Goal: Information Seeking & Learning: Compare options

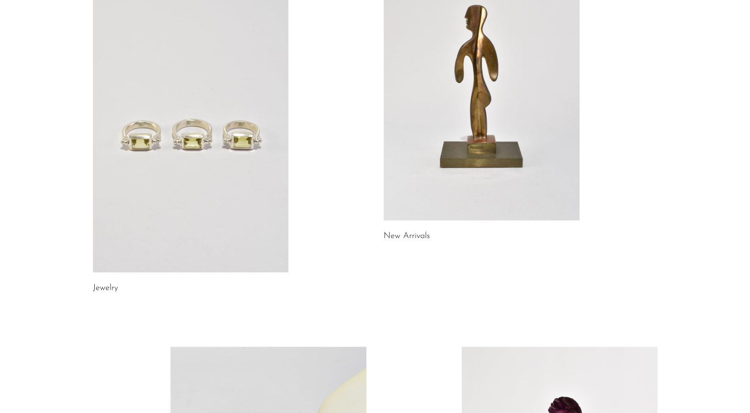
scroll to position [150, 0]
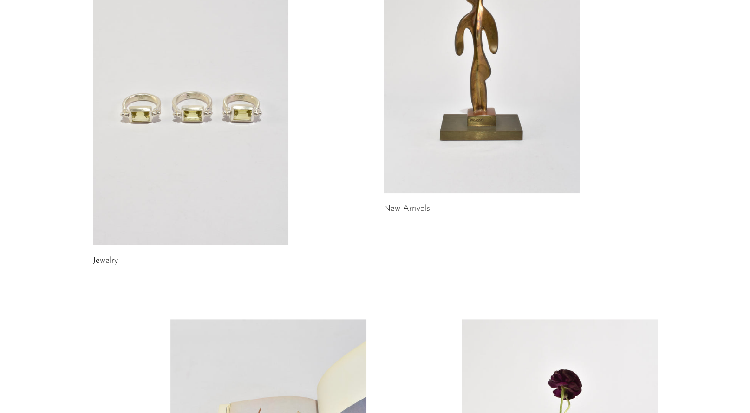
click at [164, 115] on link at bounding box center [191, 108] width 196 height 274
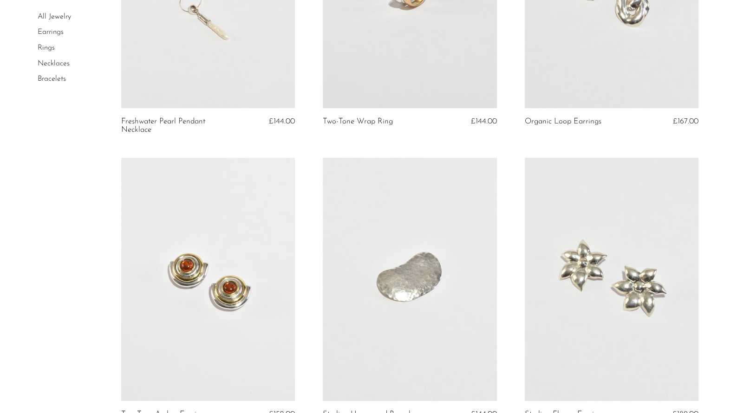
scroll to position [381, 0]
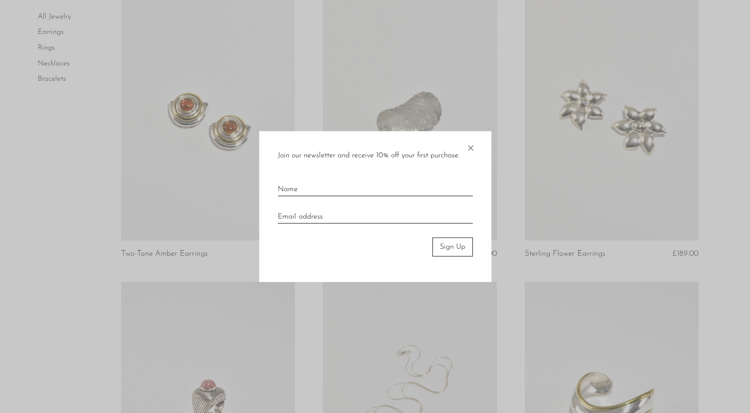
click at [474, 144] on span "×" at bounding box center [470, 146] width 9 height 30
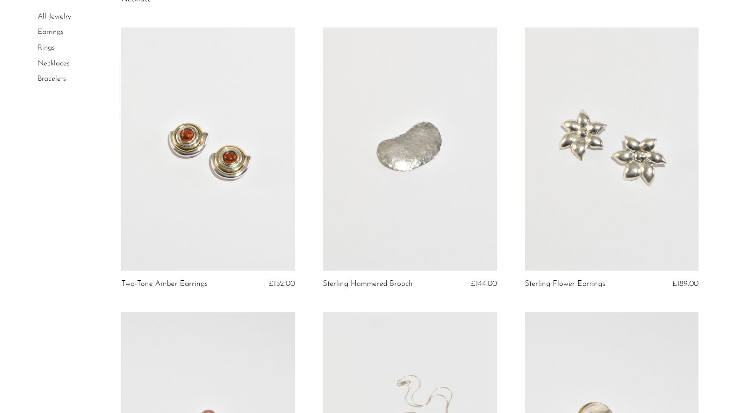
scroll to position [351, 0]
click at [610, 141] on link at bounding box center [612, 149] width 174 height 243
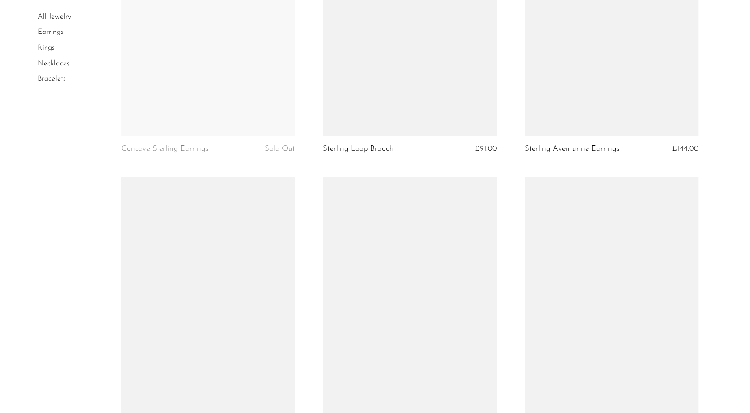
scroll to position [2468, 0]
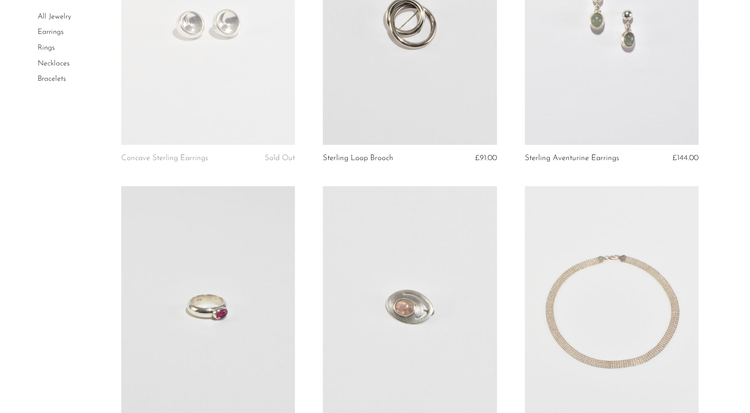
click at [48, 35] on link "Earrings" at bounding box center [51, 32] width 26 height 7
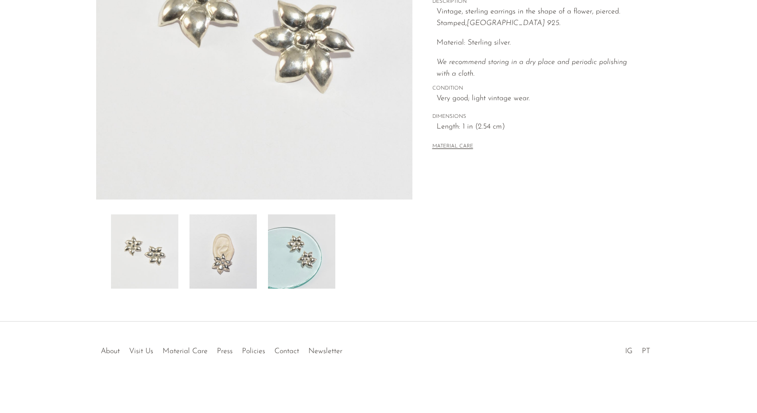
scroll to position [191, 0]
click at [216, 250] on img at bounding box center [222, 251] width 67 height 74
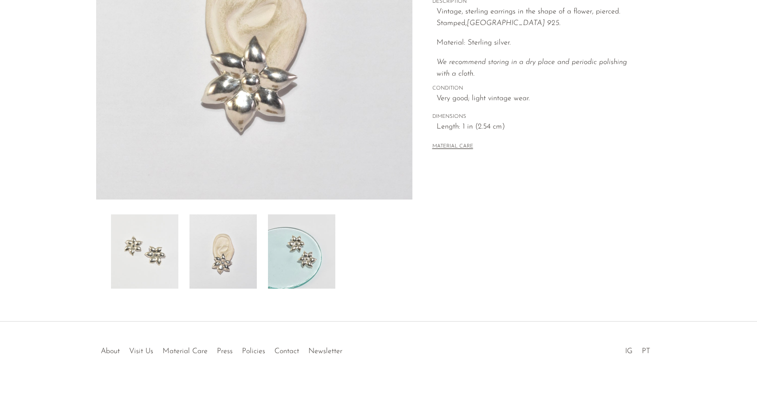
click at [289, 253] on img at bounding box center [301, 251] width 67 height 74
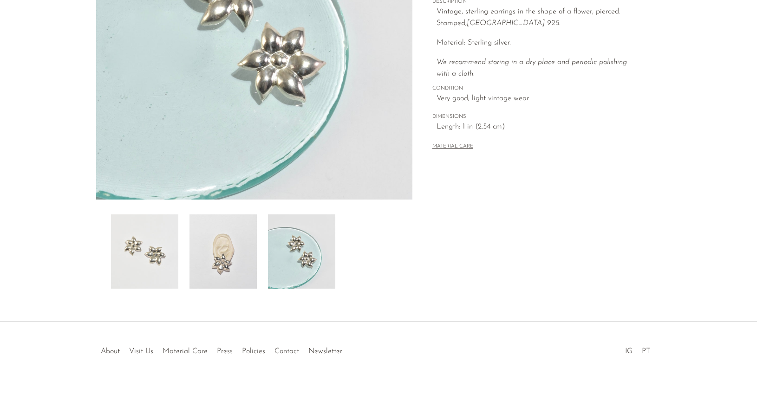
click at [151, 259] on img at bounding box center [144, 251] width 67 height 74
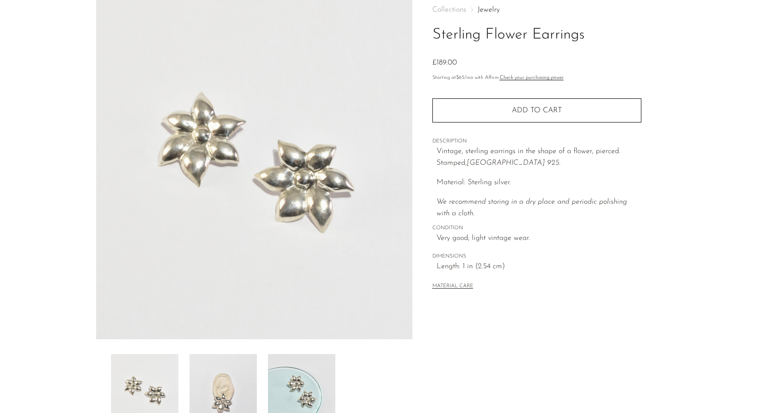
scroll to position [48, 0]
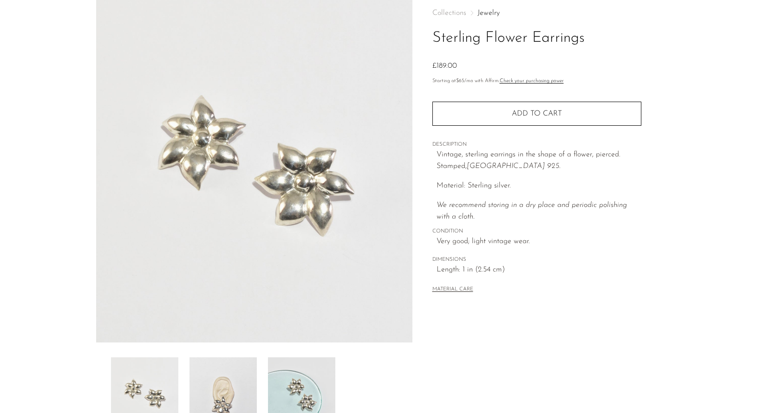
click at [448, 292] on button "MATERIAL CARE" at bounding box center [452, 289] width 41 height 7
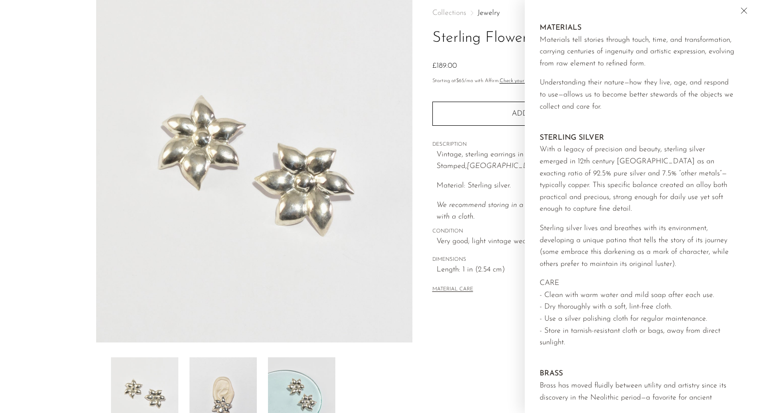
click at [462, 339] on div "Collections Jewelry Sterling Flower Earrings £189.00 Starting at $65 /mo with A…" at bounding box center [536, 212] width 248 height 437
click at [744, 7] on icon "Close" at bounding box center [743, 10] width 11 height 11
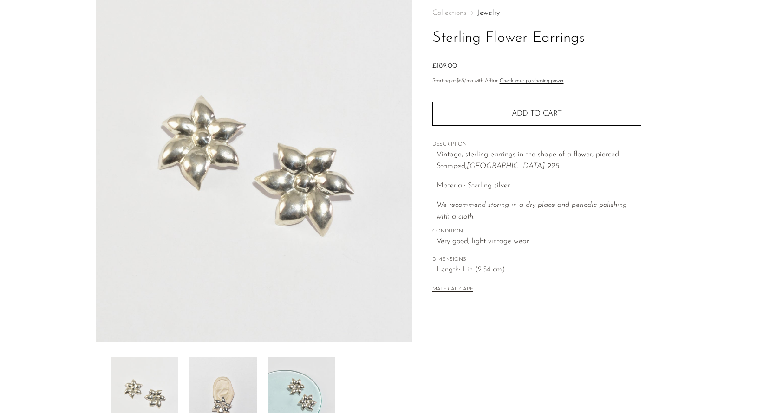
scroll to position [0, 0]
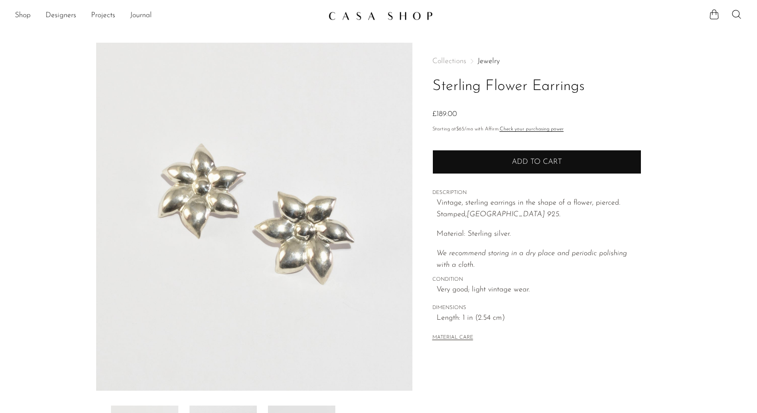
click at [453, 161] on button "Add to cart" at bounding box center [536, 162] width 209 height 24
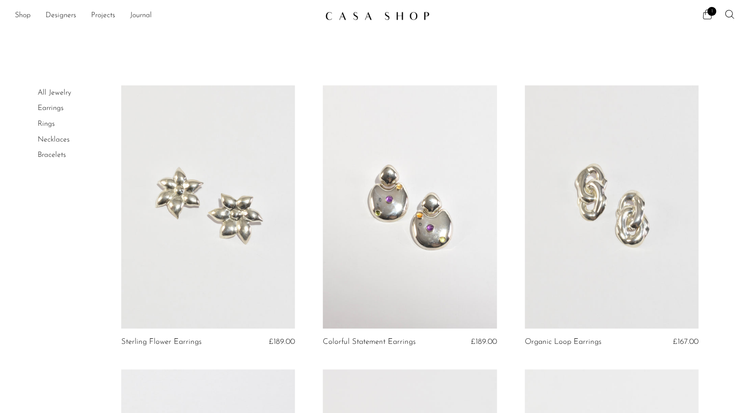
click at [420, 225] on link at bounding box center [410, 206] width 174 height 243
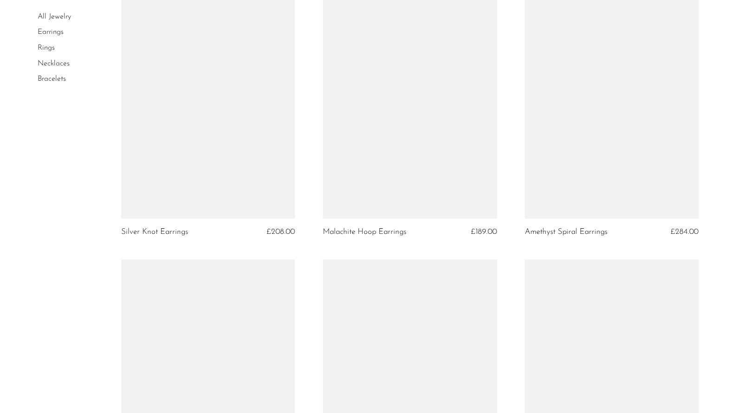
scroll to position [2385, 0]
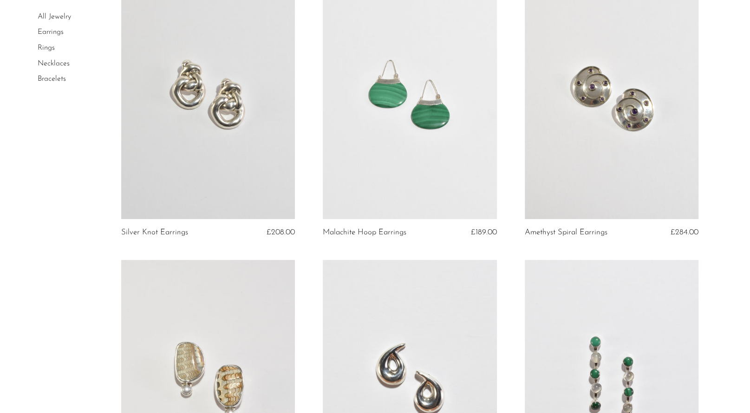
click at [588, 141] on link at bounding box center [612, 96] width 174 height 243
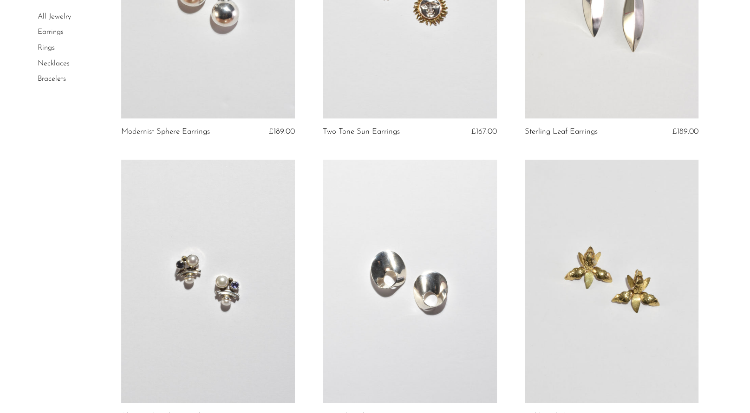
scroll to position [3301, 0]
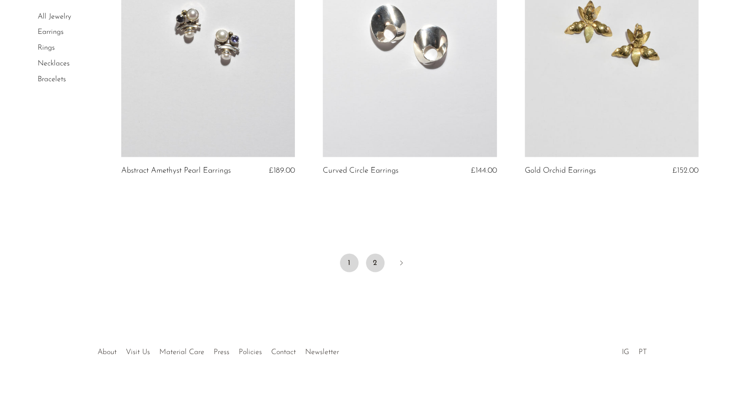
click at [374, 262] on link "2" at bounding box center [375, 262] width 19 height 19
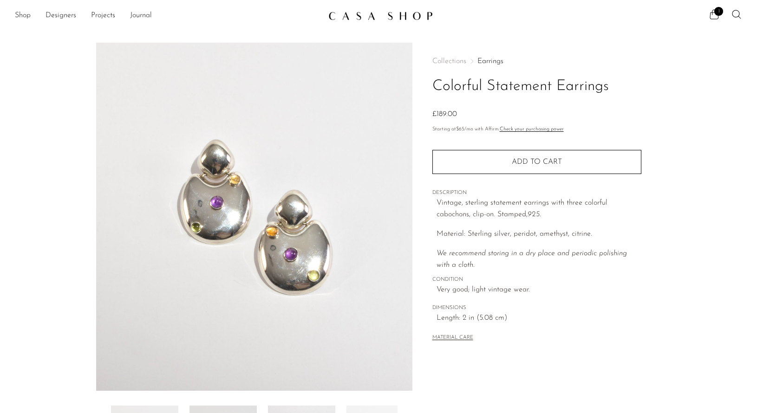
scroll to position [191, 0]
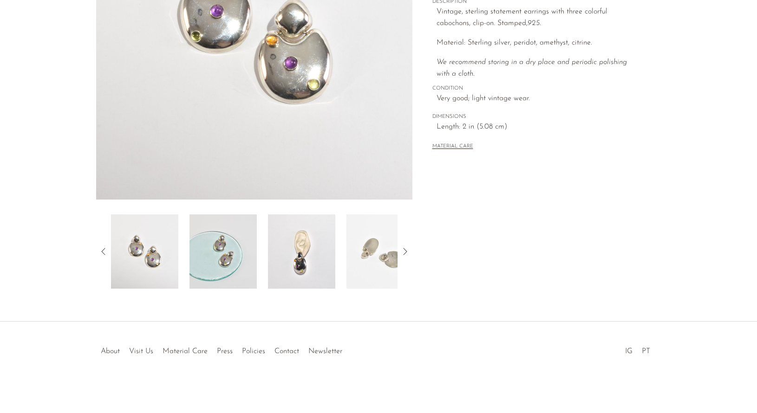
click at [377, 264] on img at bounding box center [379, 251] width 67 height 74
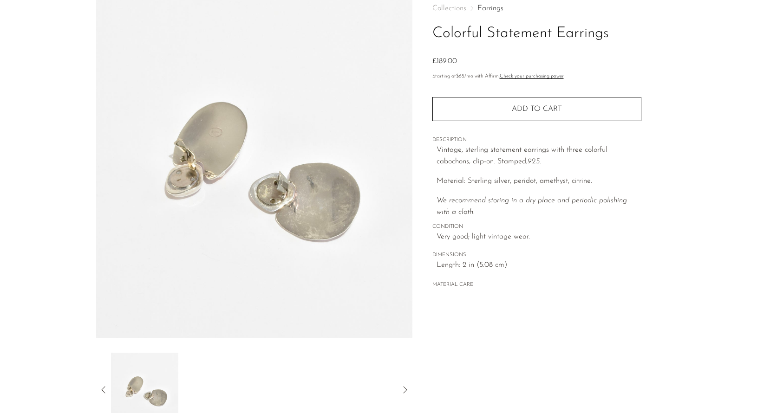
scroll to position [52, 0]
click at [406, 387] on icon at bounding box center [404, 390] width 11 height 11
click at [104, 387] on icon at bounding box center [103, 390] width 11 height 11
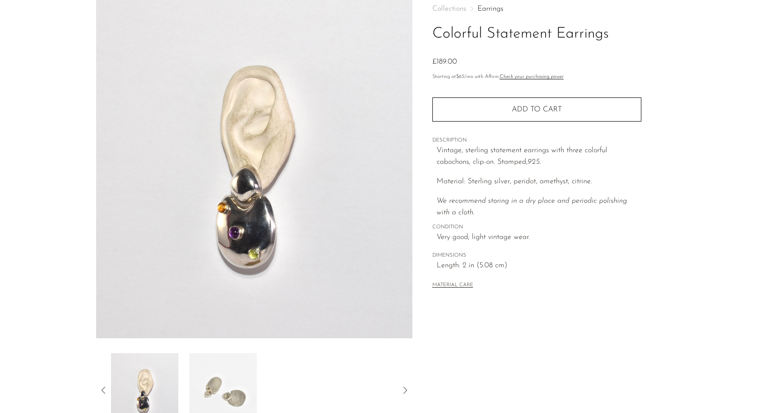
click at [104, 387] on icon at bounding box center [103, 390] width 11 height 11
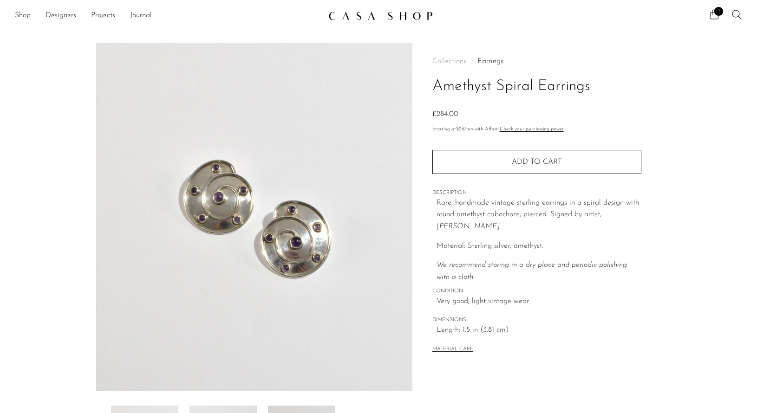
scroll to position [191, 0]
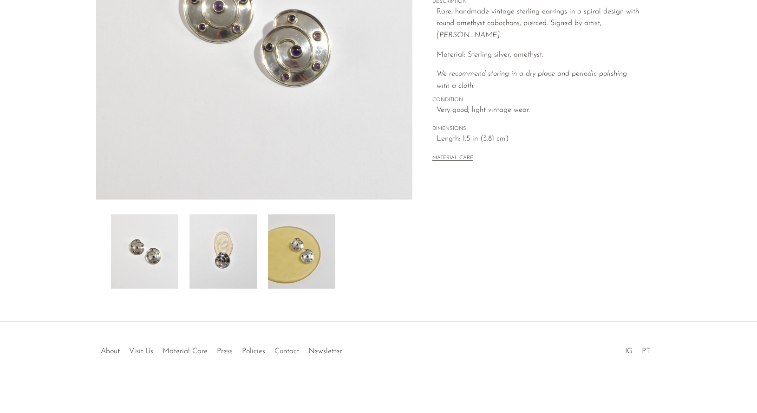
click at [233, 255] on img at bounding box center [222, 251] width 67 height 74
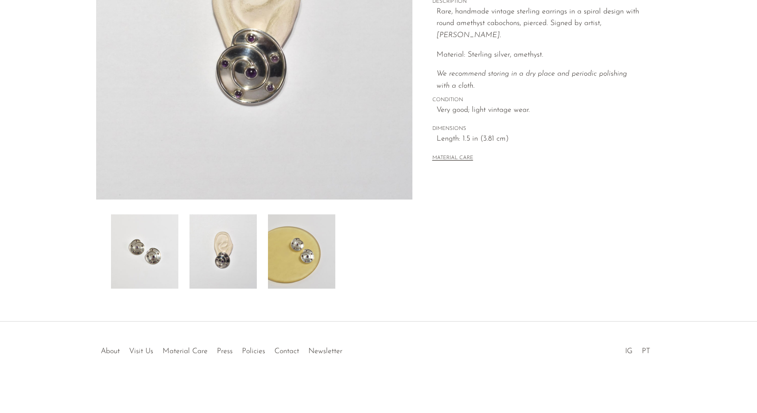
click at [294, 256] on img at bounding box center [301, 251] width 67 height 74
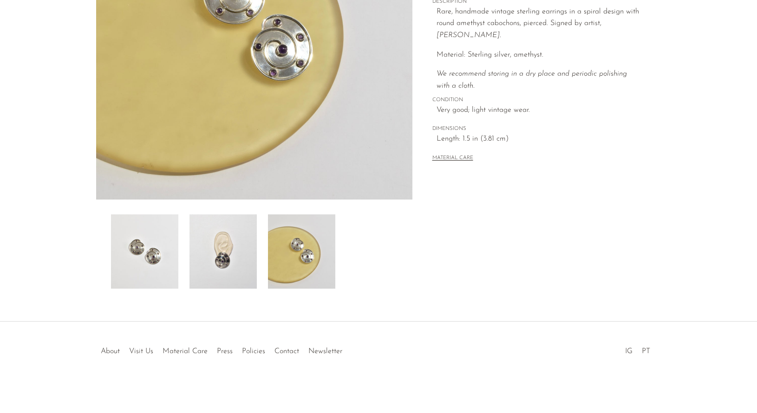
click at [162, 257] on img at bounding box center [144, 251] width 67 height 74
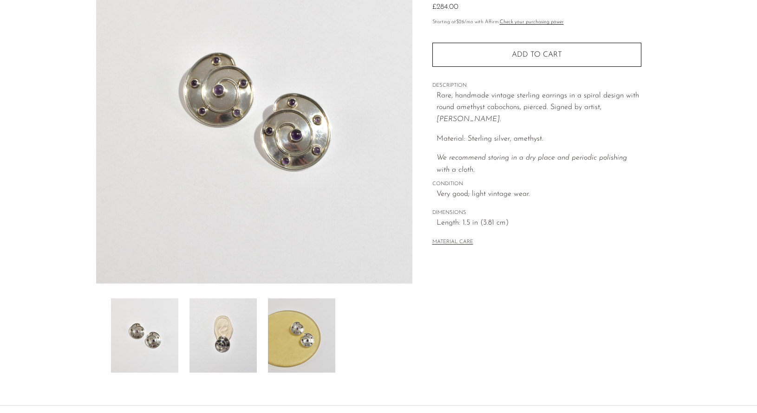
scroll to position [116, 0]
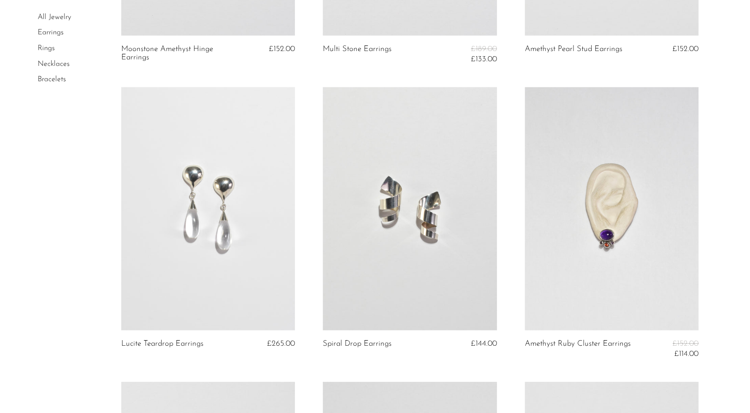
scroll to position [1428, 0]
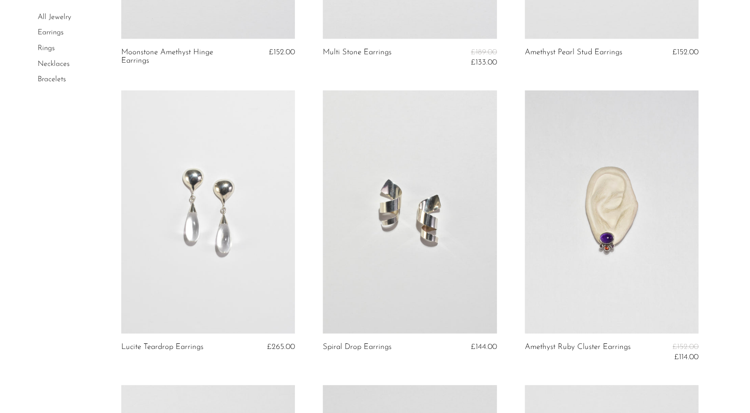
click at [389, 194] on link at bounding box center [410, 212] width 174 height 243
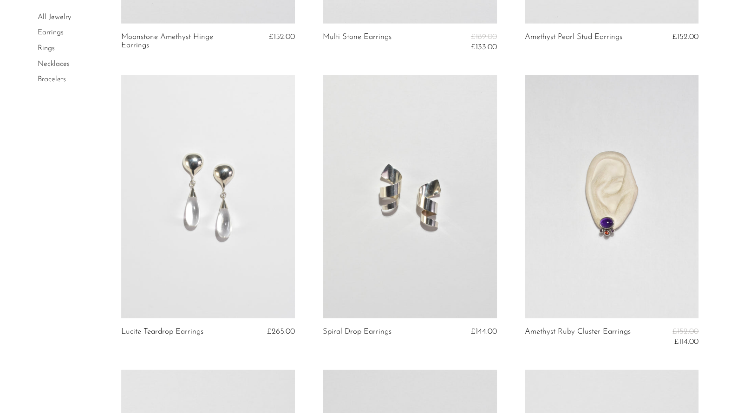
scroll to position [1438, 0]
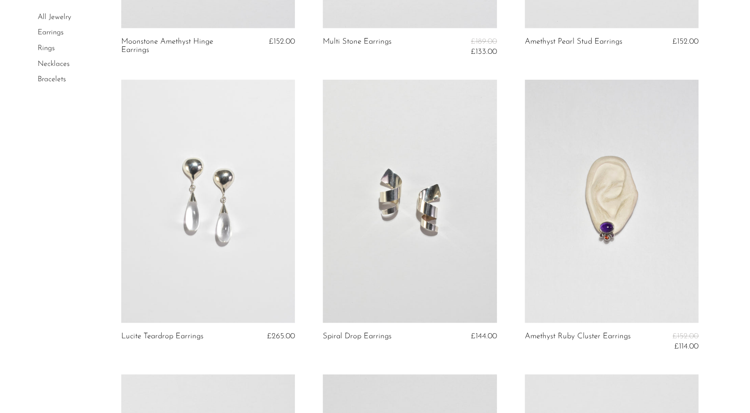
click at [220, 173] on link at bounding box center [208, 201] width 174 height 243
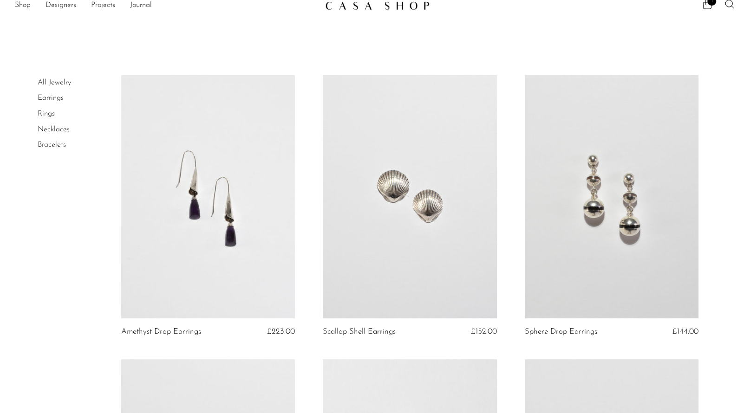
scroll to position [0, 0]
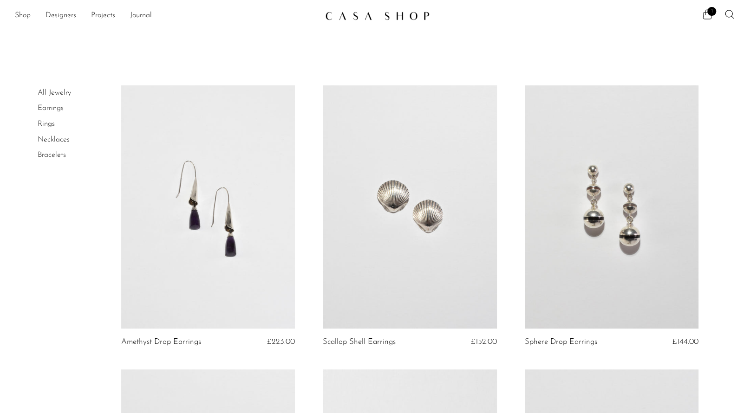
click at [416, 214] on link at bounding box center [410, 206] width 174 height 243
click at [46, 125] on link "Rings" at bounding box center [46, 123] width 17 height 7
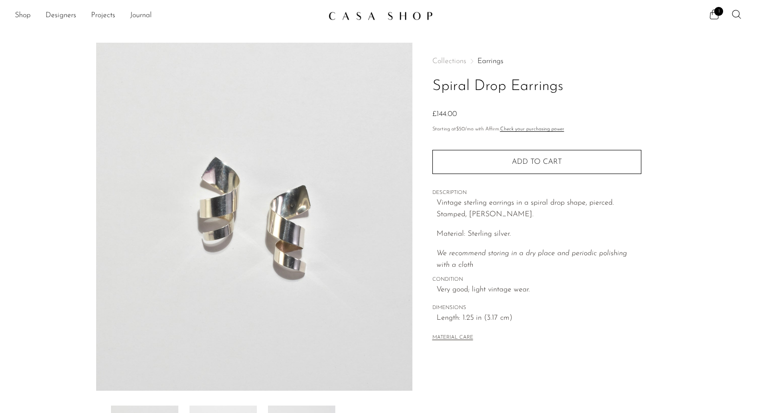
scroll to position [191, 0]
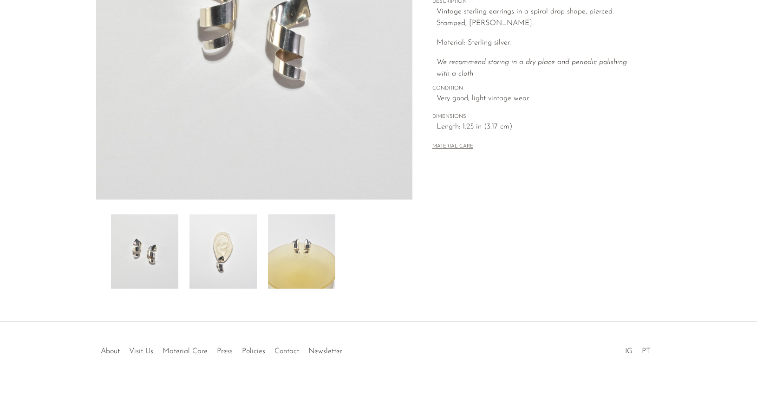
click at [298, 245] on img at bounding box center [301, 251] width 67 height 74
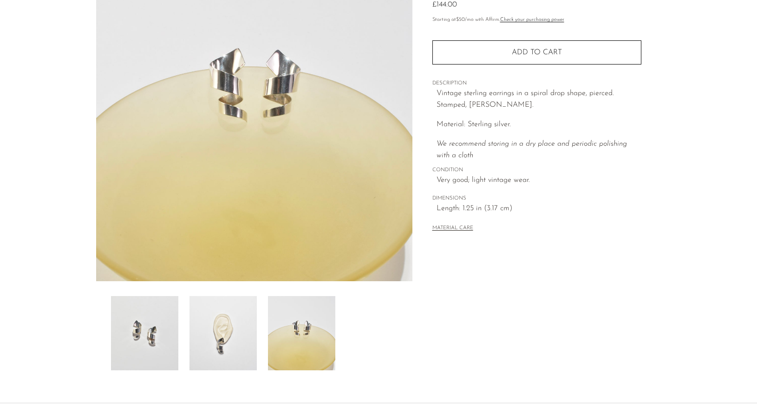
scroll to position [109, 0]
click at [210, 319] on img at bounding box center [222, 334] width 67 height 74
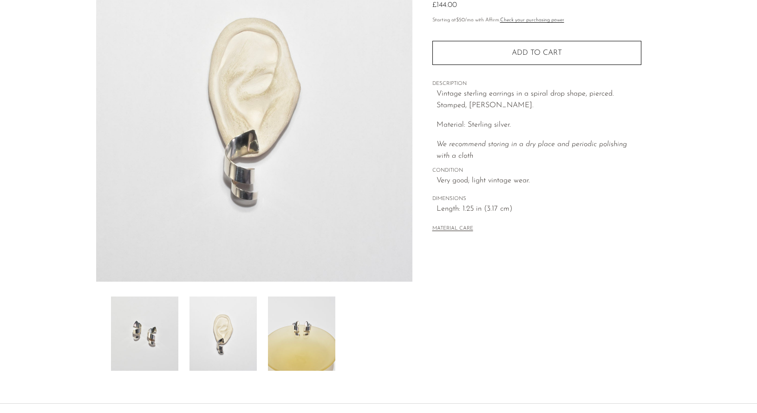
click at [163, 326] on img at bounding box center [144, 334] width 67 height 74
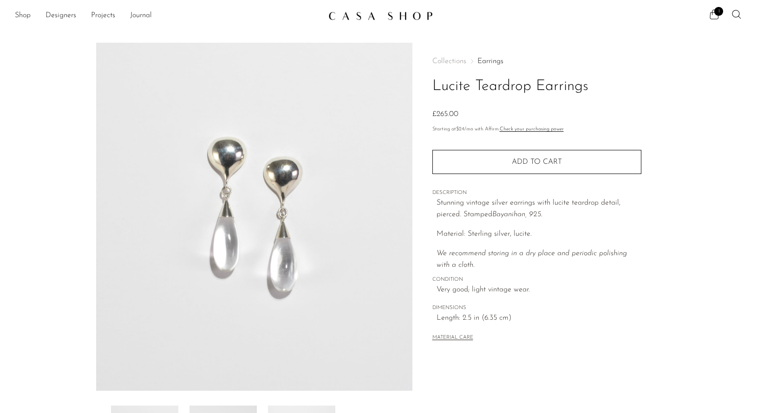
scroll to position [191, 0]
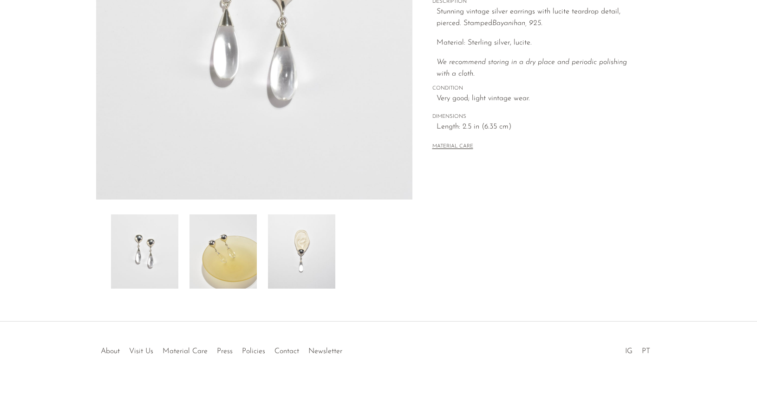
click at [304, 255] on img at bounding box center [301, 251] width 67 height 74
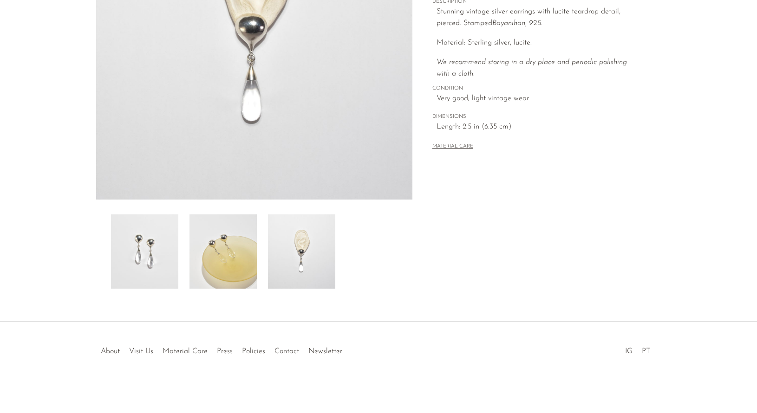
click at [233, 255] on img at bounding box center [222, 251] width 67 height 74
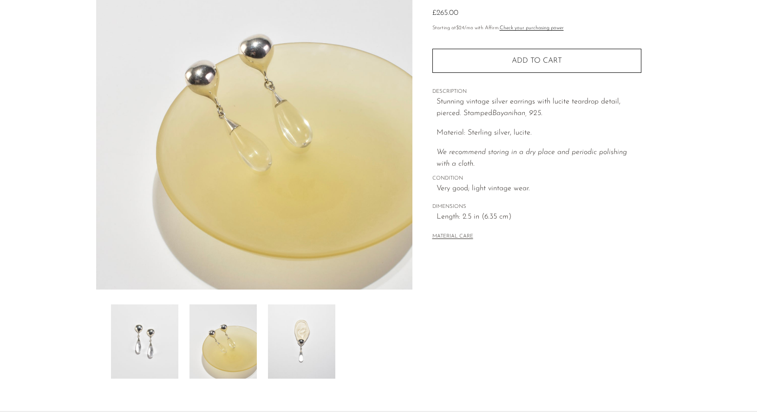
scroll to position [97, 0]
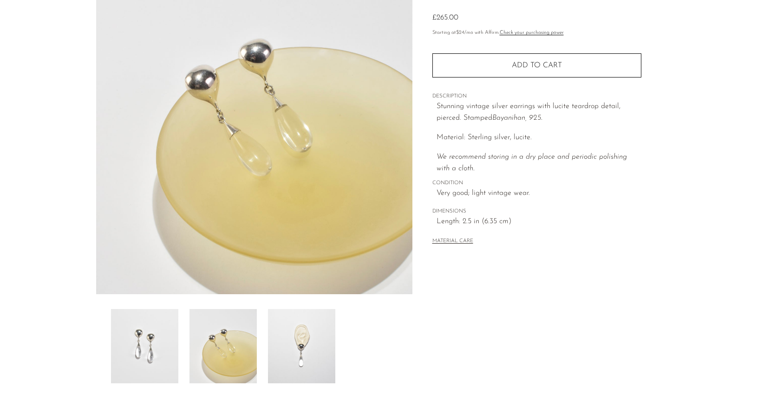
click at [133, 301] on div at bounding box center [254, 164] width 316 height 437
click at [114, 340] on img at bounding box center [144, 346] width 67 height 74
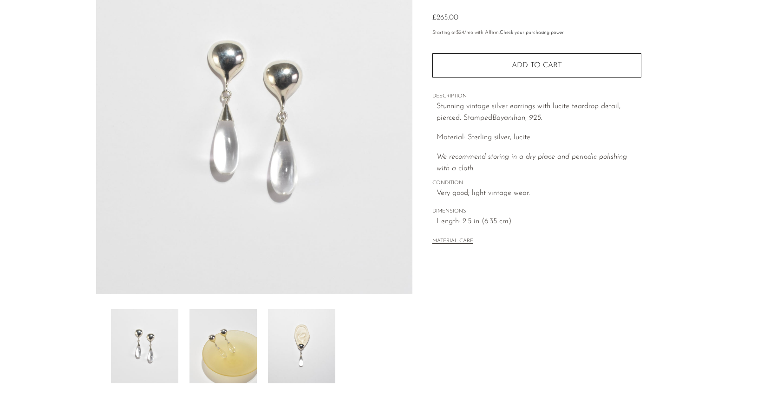
click at [199, 341] on img at bounding box center [222, 346] width 67 height 74
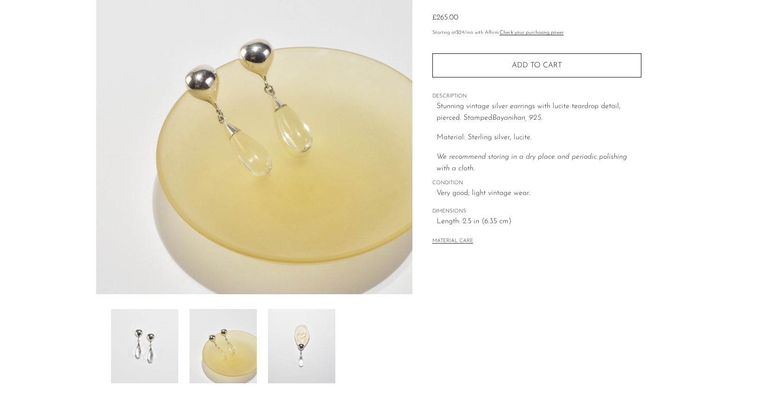
click at [268, 358] on img at bounding box center [301, 346] width 67 height 74
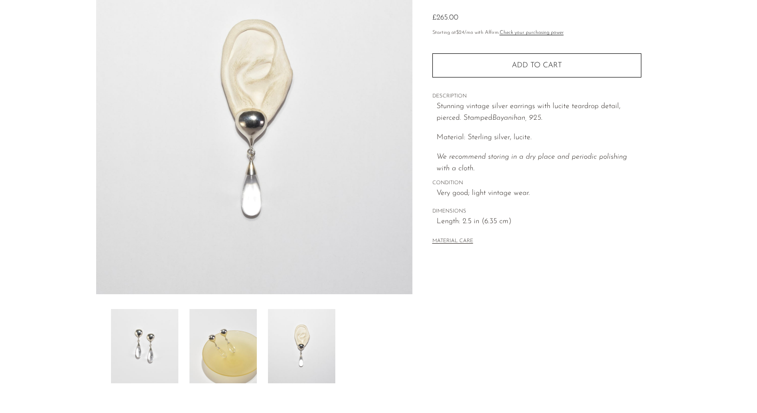
scroll to position [0, 0]
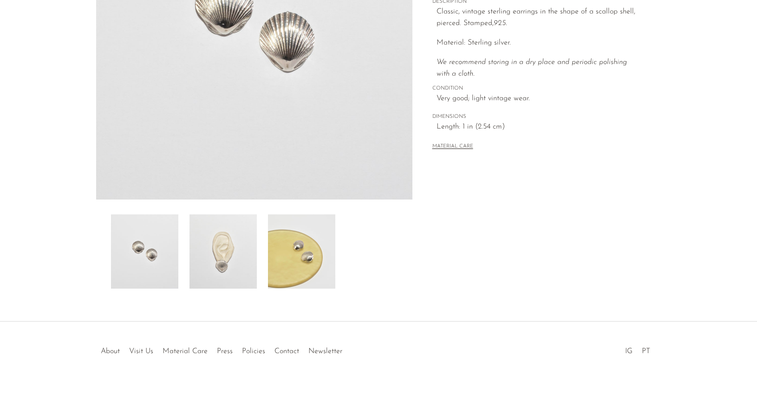
scroll to position [191, 0]
click at [296, 250] on img at bounding box center [301, 251] width 67 height 74
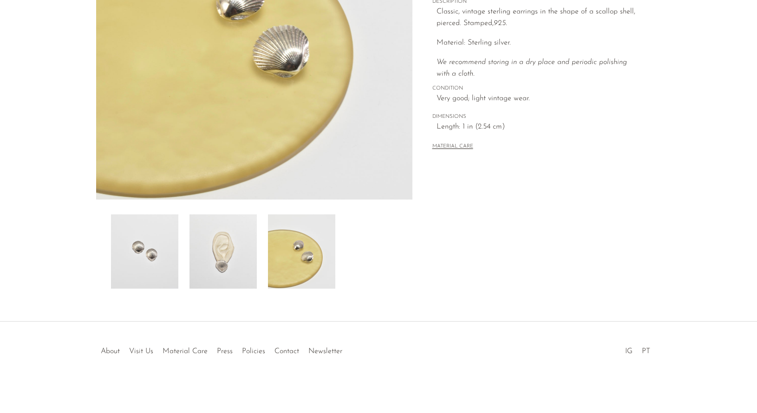
click at [238, 253] on img at bounding box center [222, 251] width 67 height 74
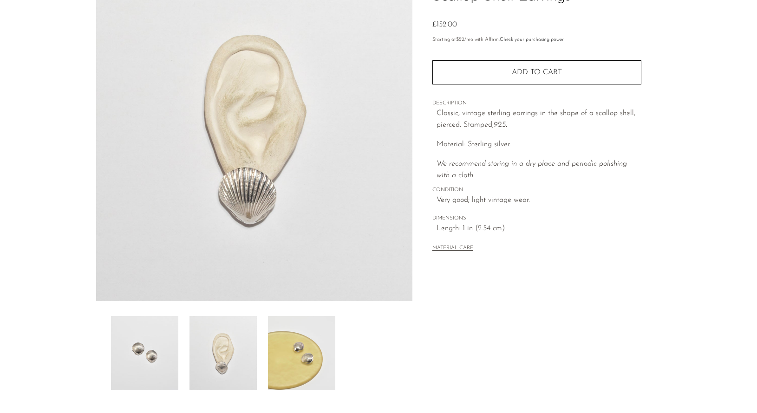
scroll to position [89, 0]
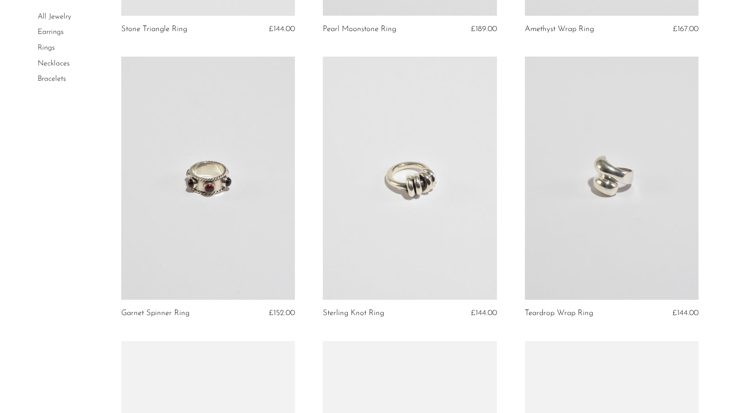
scroll to position [2039, 0]
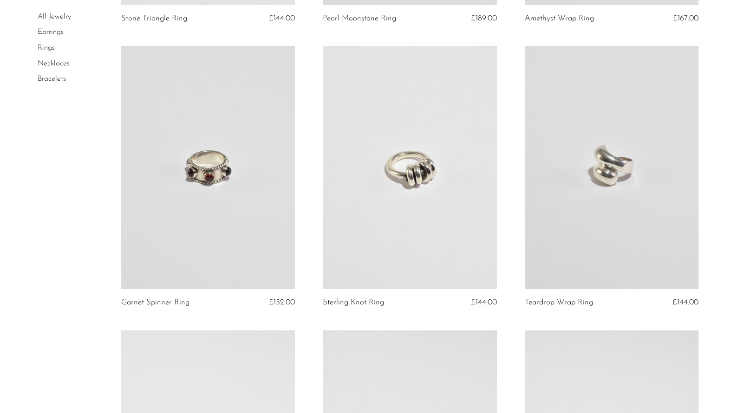
click at [396, 201] on link at bounding box center [410, 167] width 174 height 243
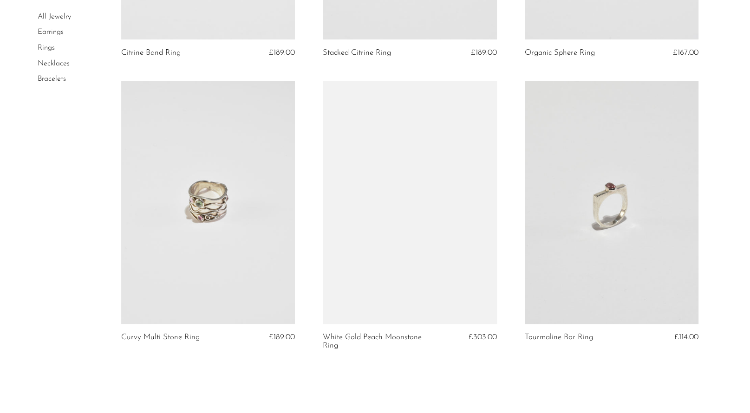
scroll to position [2749, 0]
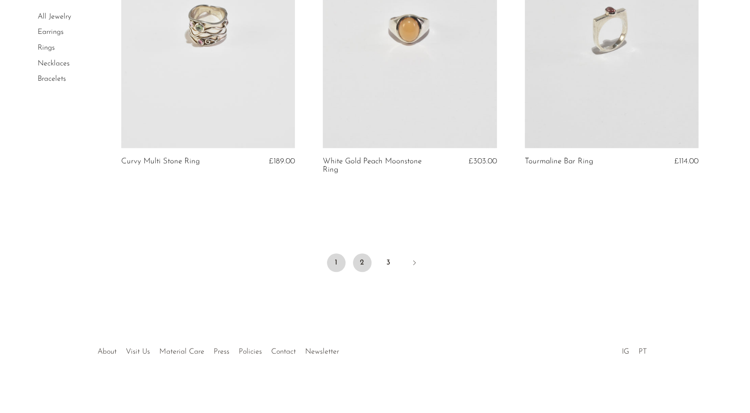
click at [361, 266] on link "2" at bounding box center [362, 262] width 19 height 19
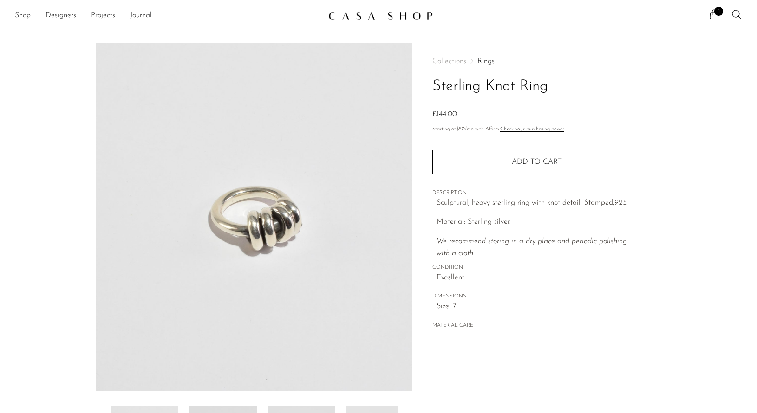
scroll to position [191, 0]
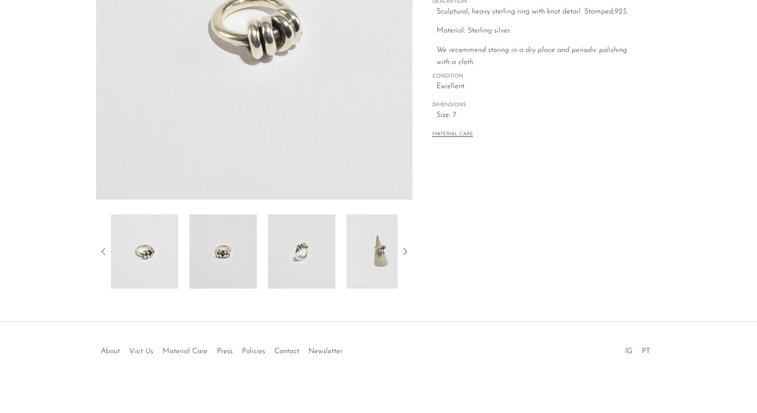
click at [306, 243] on img at bounding box center [301, 251] width 67 height 74
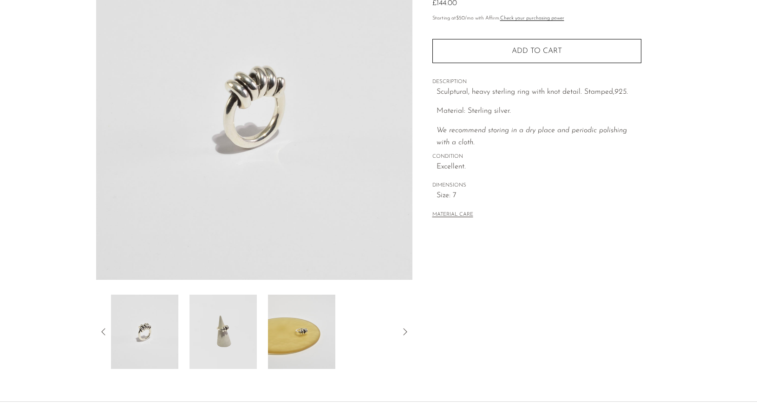
scroll to position [110, 0]
click at [165, 322] on img at bounding box center [144, 333] width 67 height 74
click at [207, 332] on img at bounding box center [222, 333] width 67 height 74
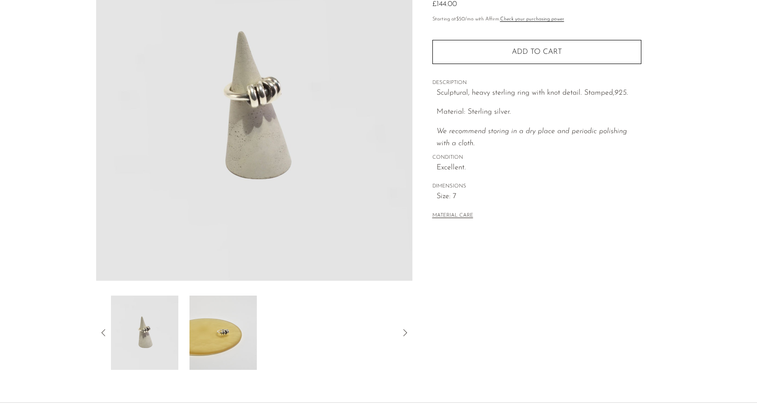
click at [201, 344] on img at bounding box center [222, 333] width 67 height 74
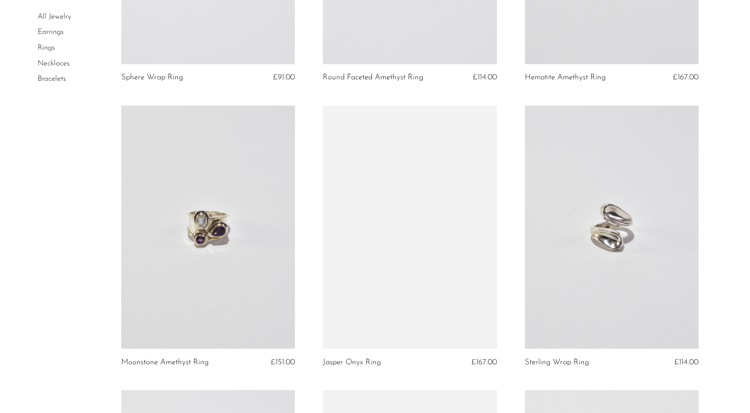
scroll to position [834, 0]
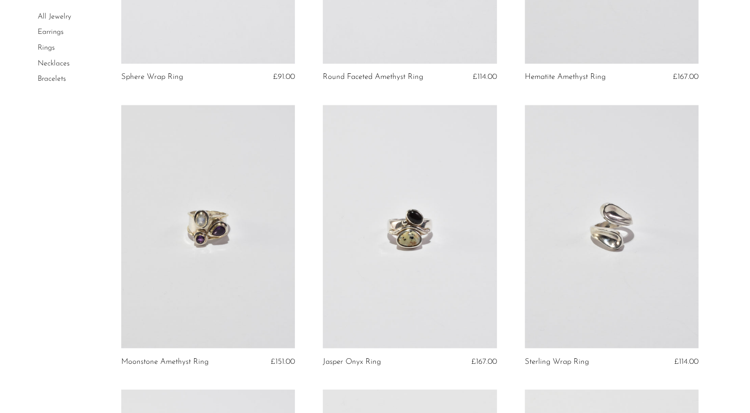
click at [58, 65] on link "Necklaces" at bounding box center [54, 63] width 32 height 7
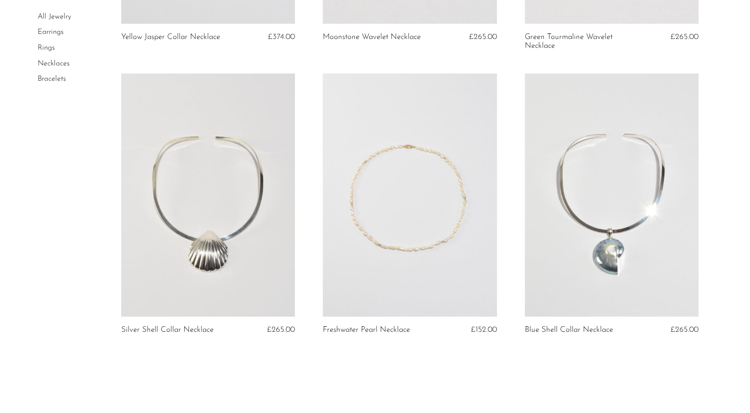
scroll to position [3059, 0]
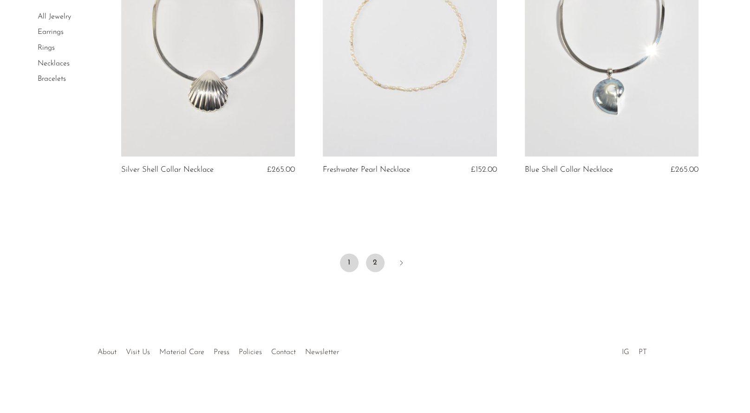
click at [374, 263] on link "2" at bounding box center [375, 262] width 19 height 19
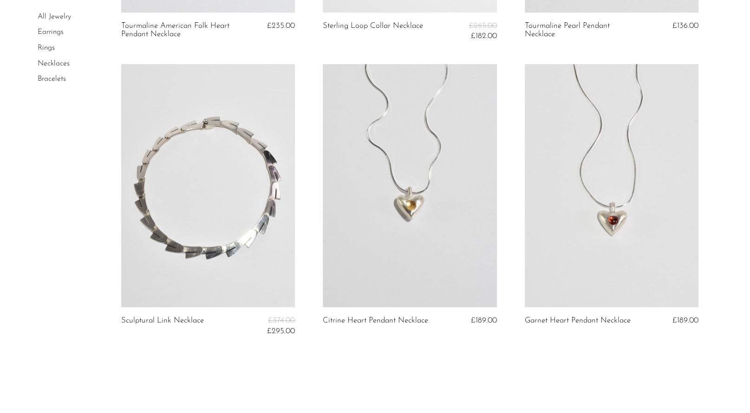
scroll to position [316, 0]
click at [620, 186] on link at bounding box center [612, 186] width 174 height 243
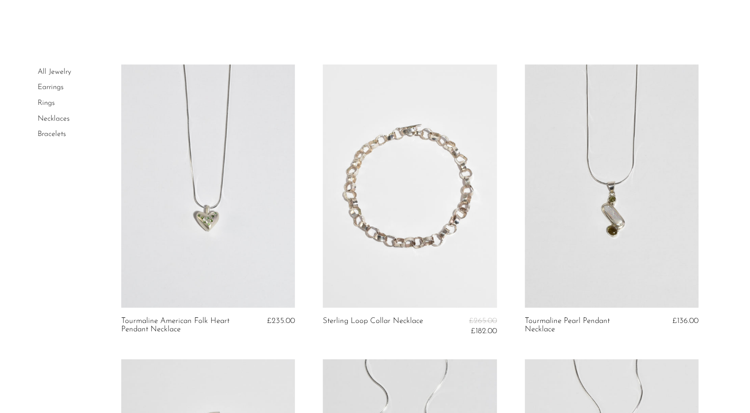
scroll to position [0, 0]
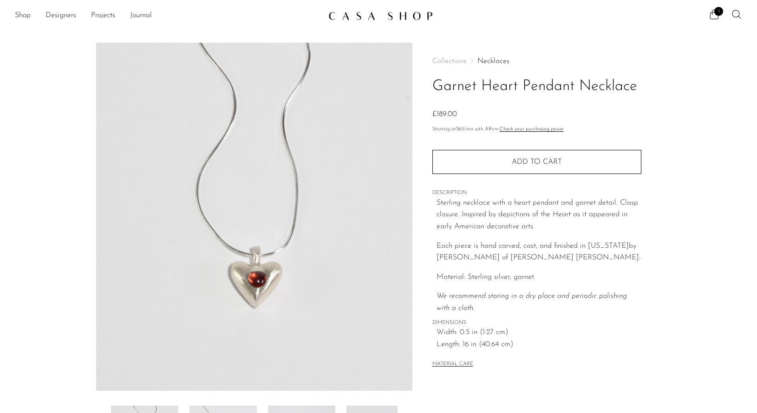
scroll to position [191, 0]
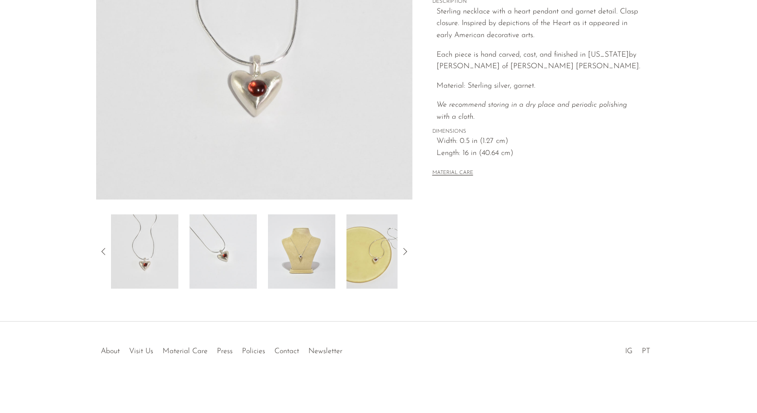
click at [295, 232] on img at bounding box center [301, 251] width 67 height 74
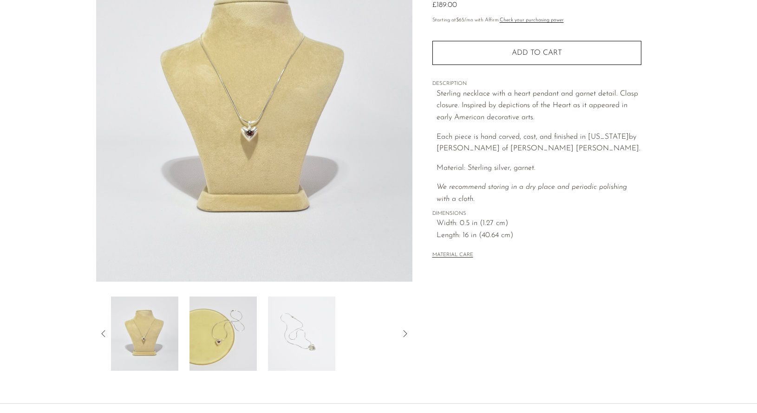
scroll to position [109, 0]
